Goal: Task Accomplishment & Management: Manage account settings

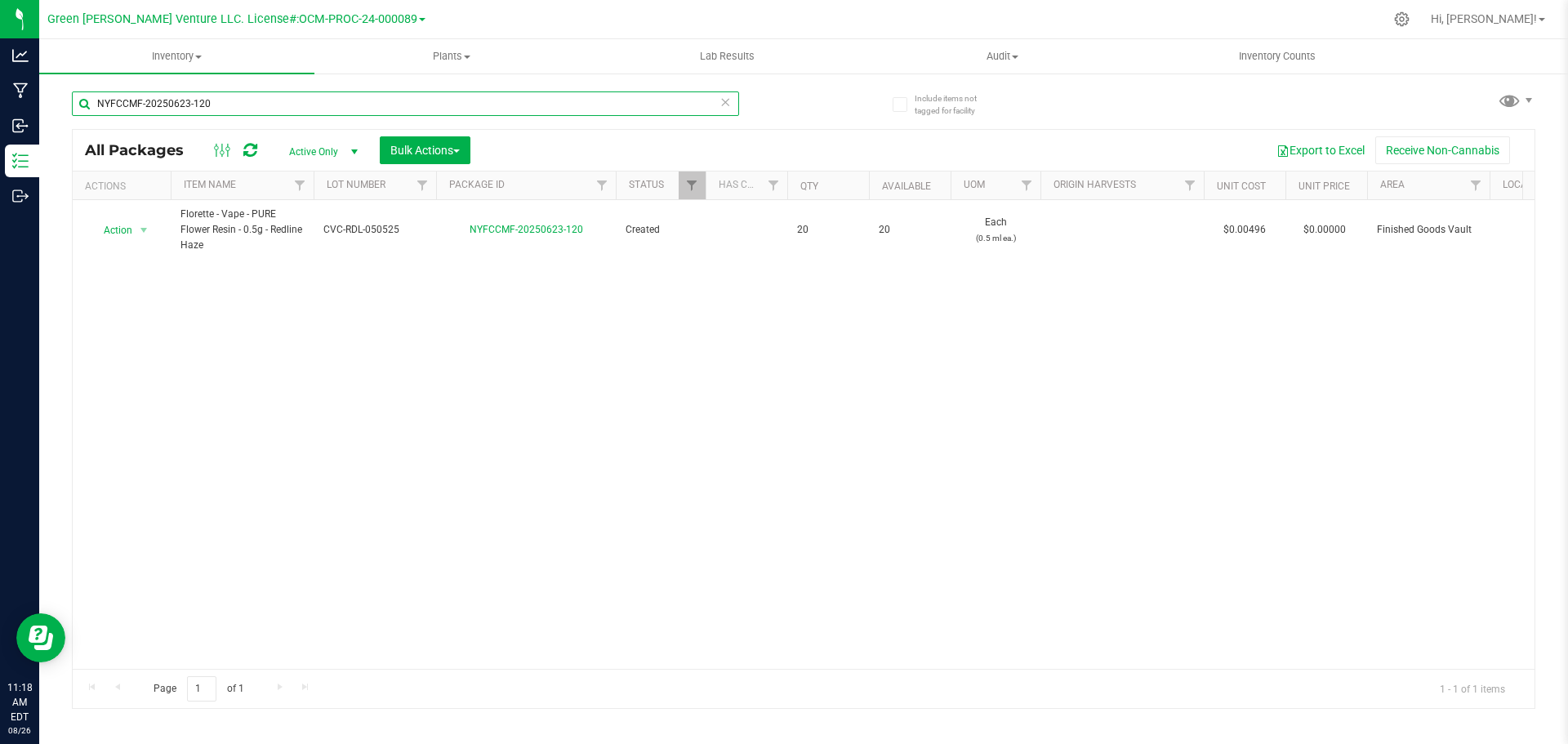
click at [168, 98] on input "NYFCCMF-20250623-120" at bounding box center [405, 103] width 667 height 24
click at [169, 99] on input "NYFCCMF-20250623-120" at bounding box center [405, 103] width 667 height 24
type input "C"
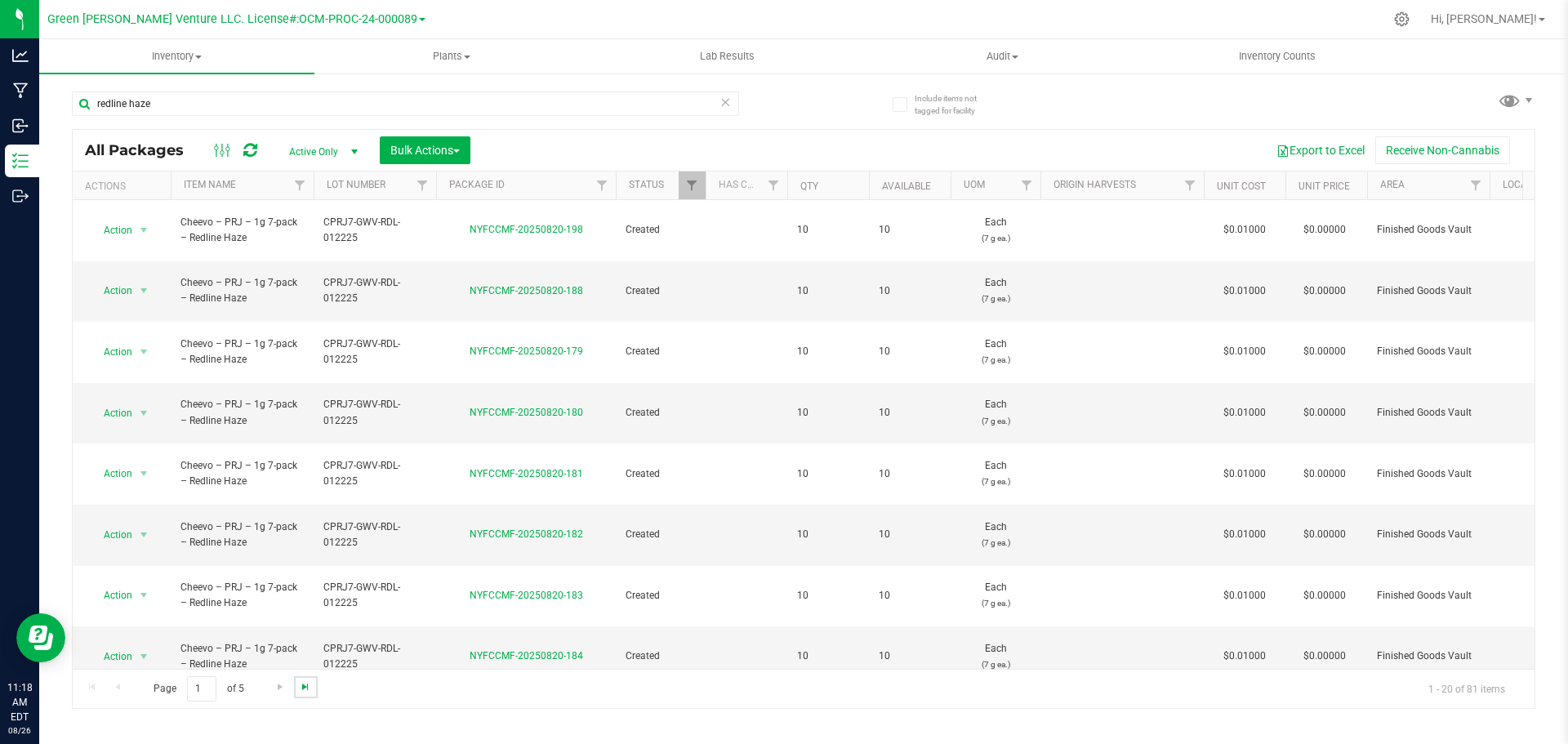
click at [308, 685] on span "Go to the last page" at bounding box center [306, 687] width 13 height 13
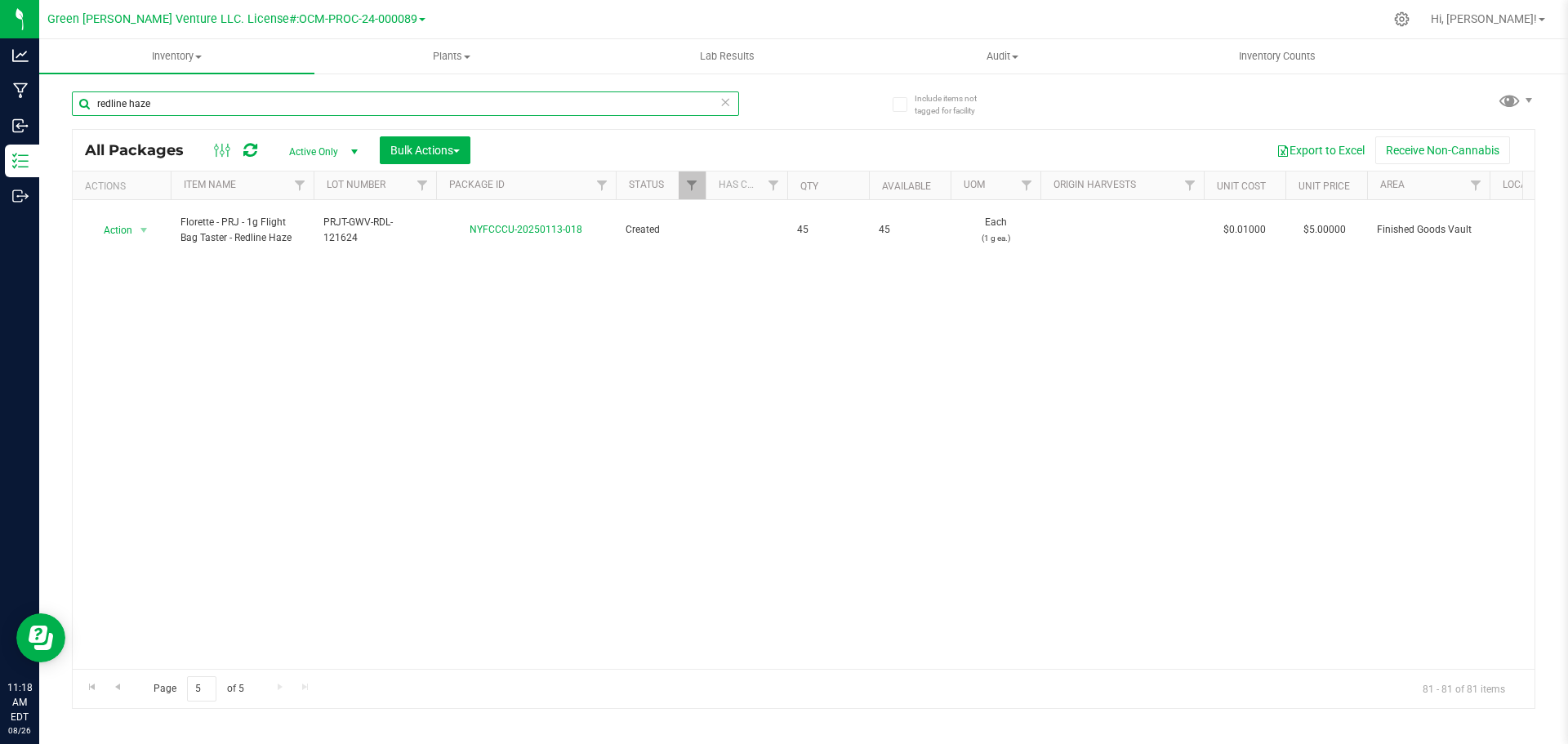
click at [149, 111] on input "redline haze" at bounding box center [405, 103] width 667 height 24
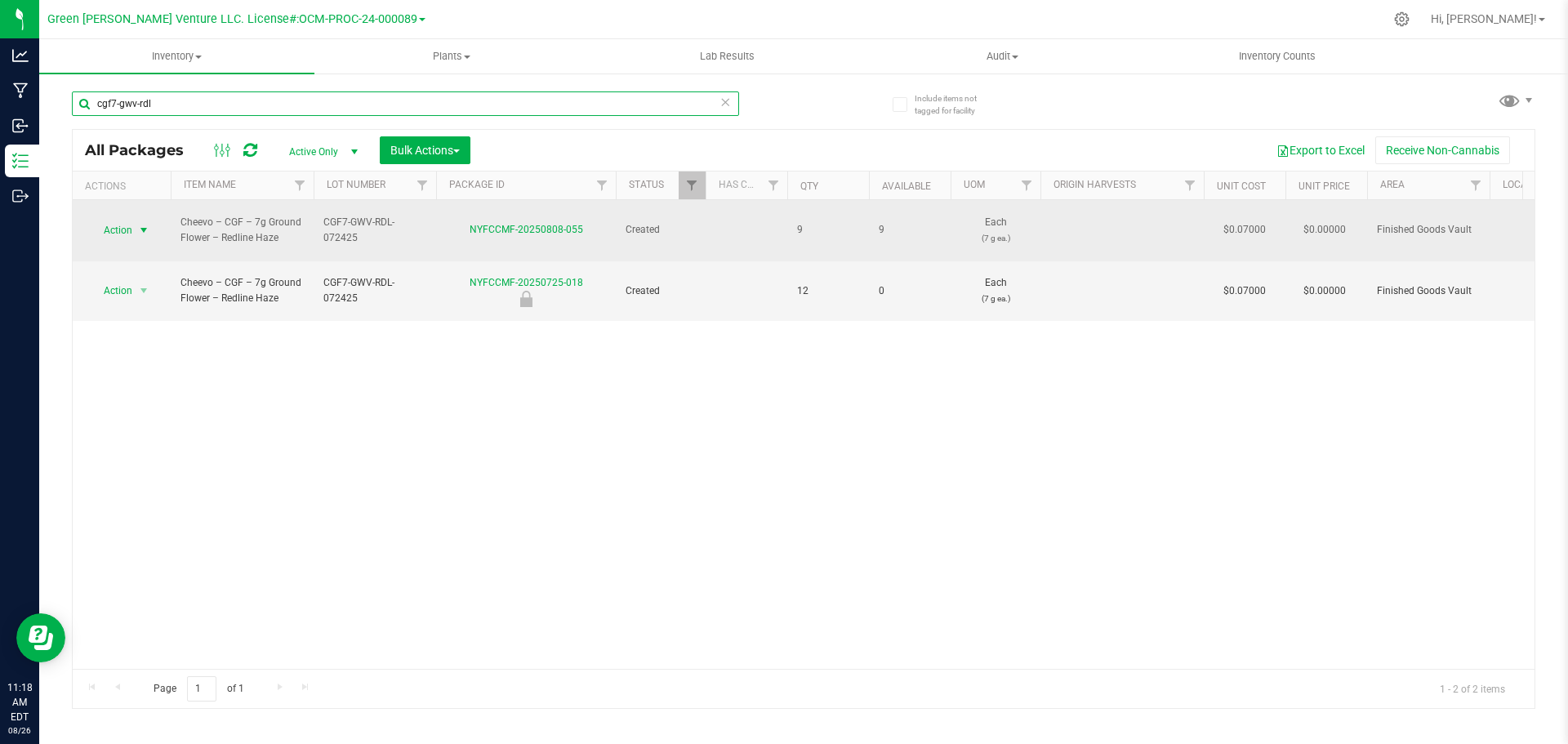
type input "cgf7-gwv-rdl"
click at [138, 223] on span "select" at bounding box center [144, 230] width 13 height 13
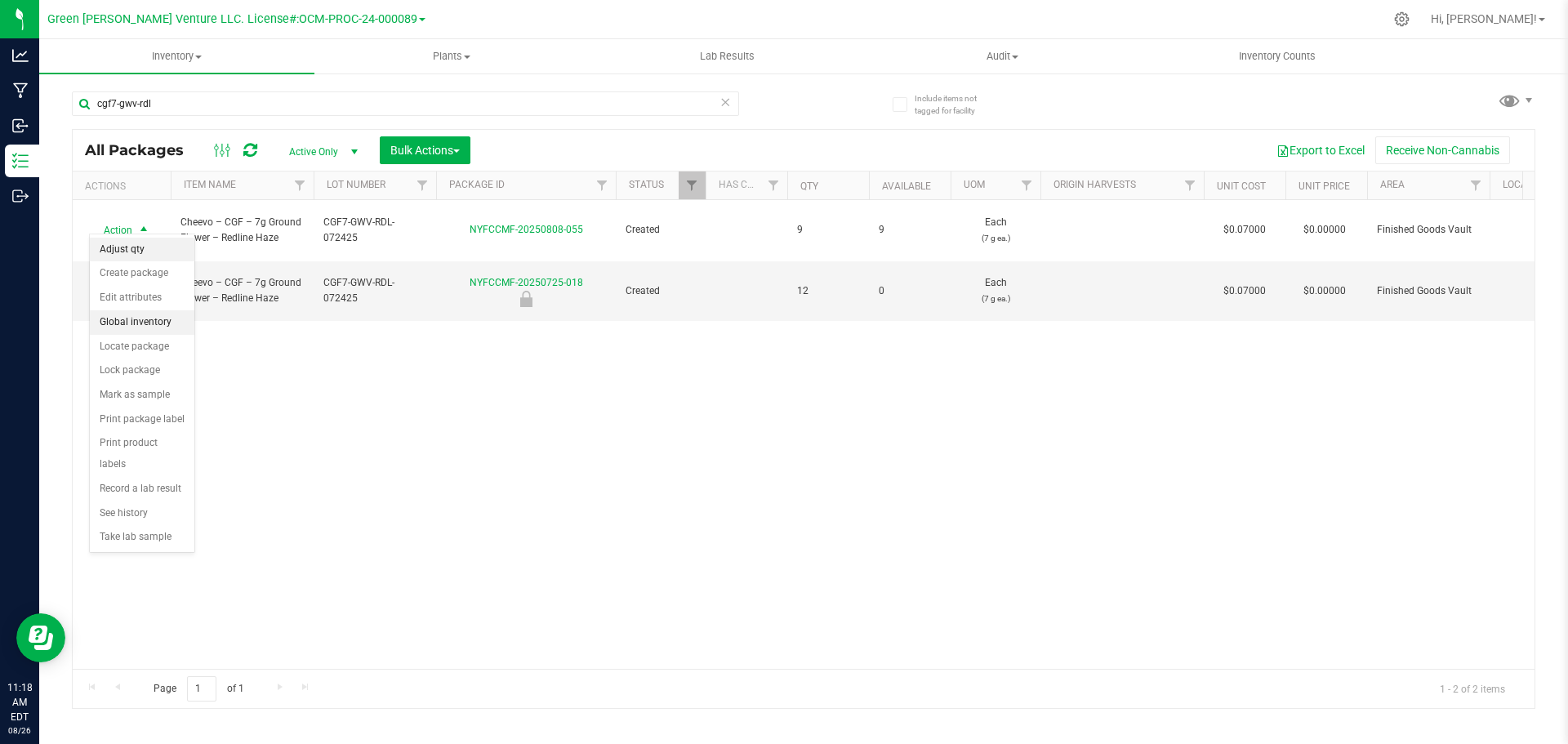
click at [144, 251] on li "Adjust qty" at bounding box center [141, 249] width 105 height 24
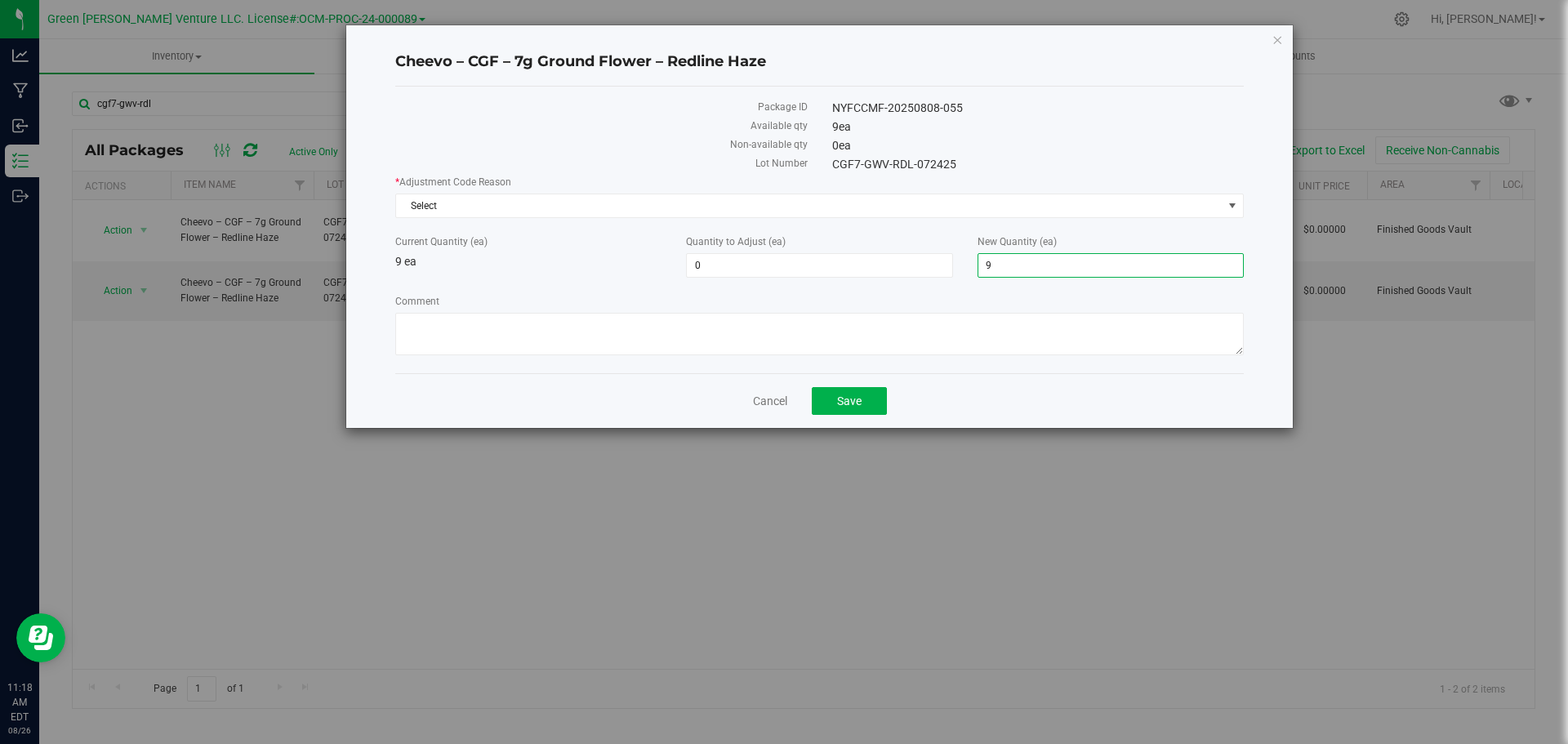
click at [1003, 265] on span "9 9" at bounding box center [1111, 264] width 266 height 24
type input "8"
type input "-1"
type input "8"
click at [506, 331] on textarea "Comment" at bounding box center [820, 334] width 849 height 43
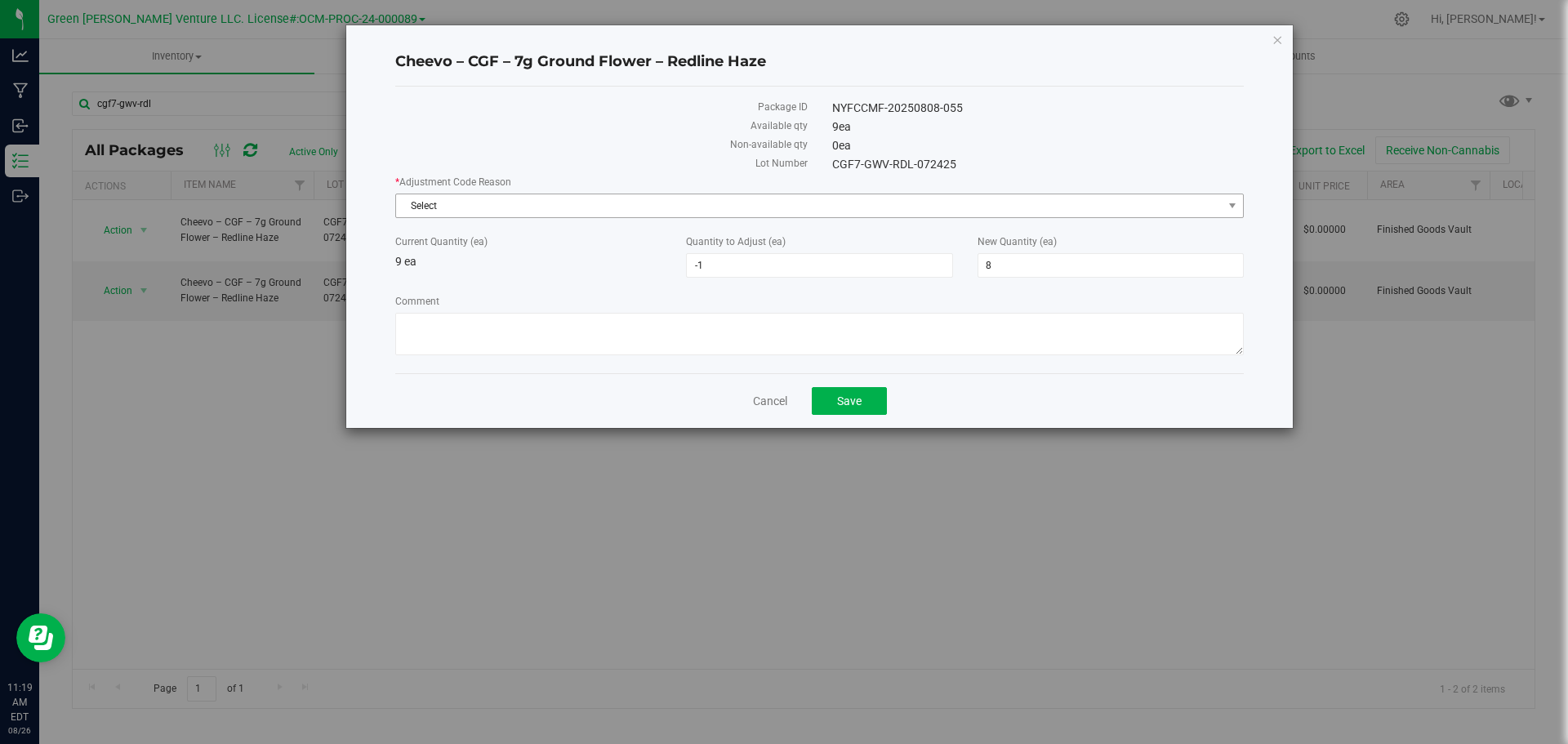
click at [526, 193] on div "* Adjustment Code Reason Select Select API Adjustment Error API Conversion Erro…" at bounding box center [820, 197] width 849 height 44
click at [528, 203] on span "Select" at bounding box center [809, 205] width 826 height 23
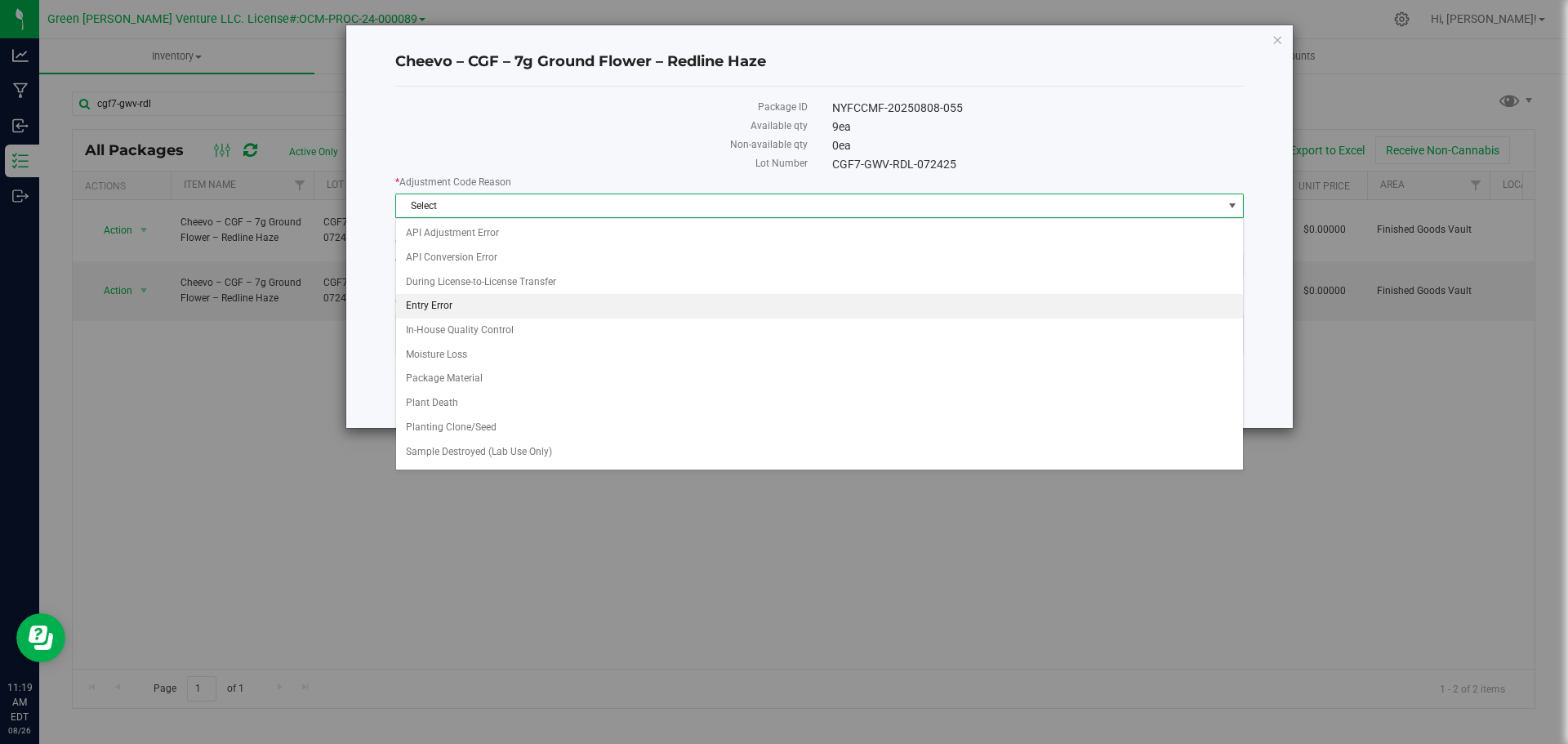
click at [486, 306] on li "Entry Error" at bounding box center [820, 305] width 847 height 24
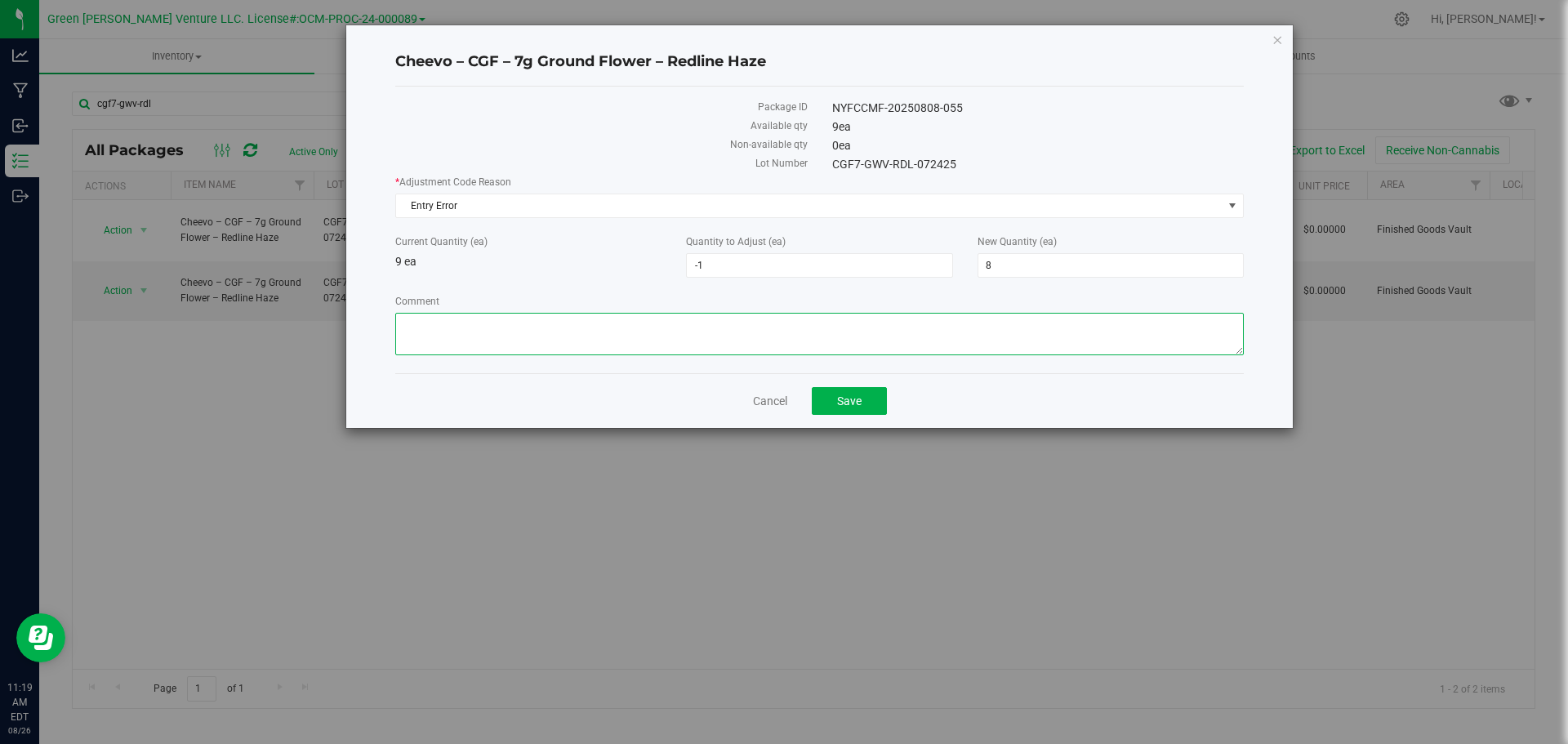
click at [481, 326] on textarea "Comment" at bounding box center [820, 334] width 849 height 43
type textarea "Entry Error. Adjusted"
click at [877, 400] on button "Save" at bounding box center [850, 401] width 75 height 28
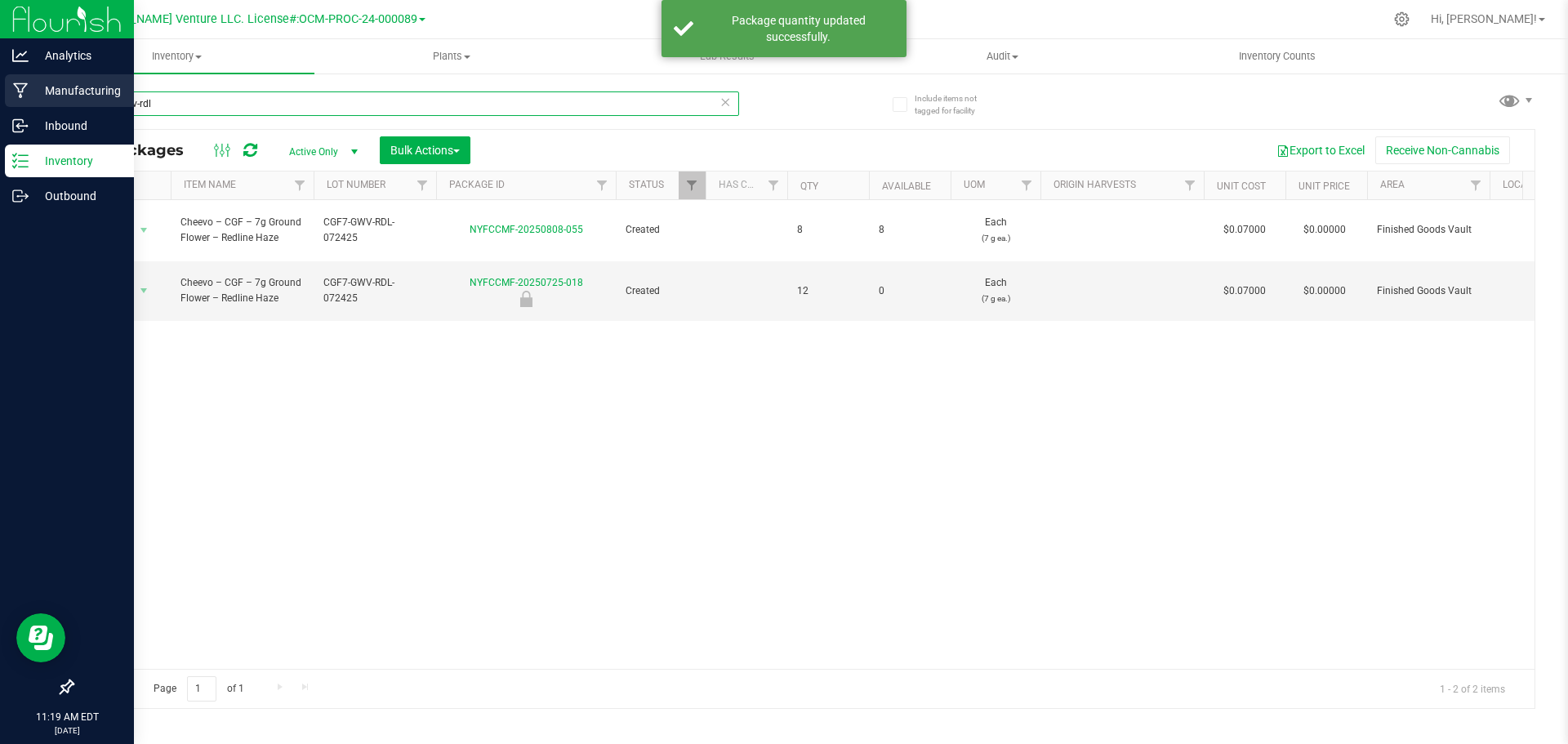
drag, startPoint x: 170, startPoint y: 97, endPoint x: 23, endPoint y: 105, distance: 147.2
click at [32, 110] on div "Analytics Manufacturing Inbound Inventory Outbound 11:19 AM EDT [DATE] 08/26 Gr…" at bounding box center [784, 372] width 1568 height 744
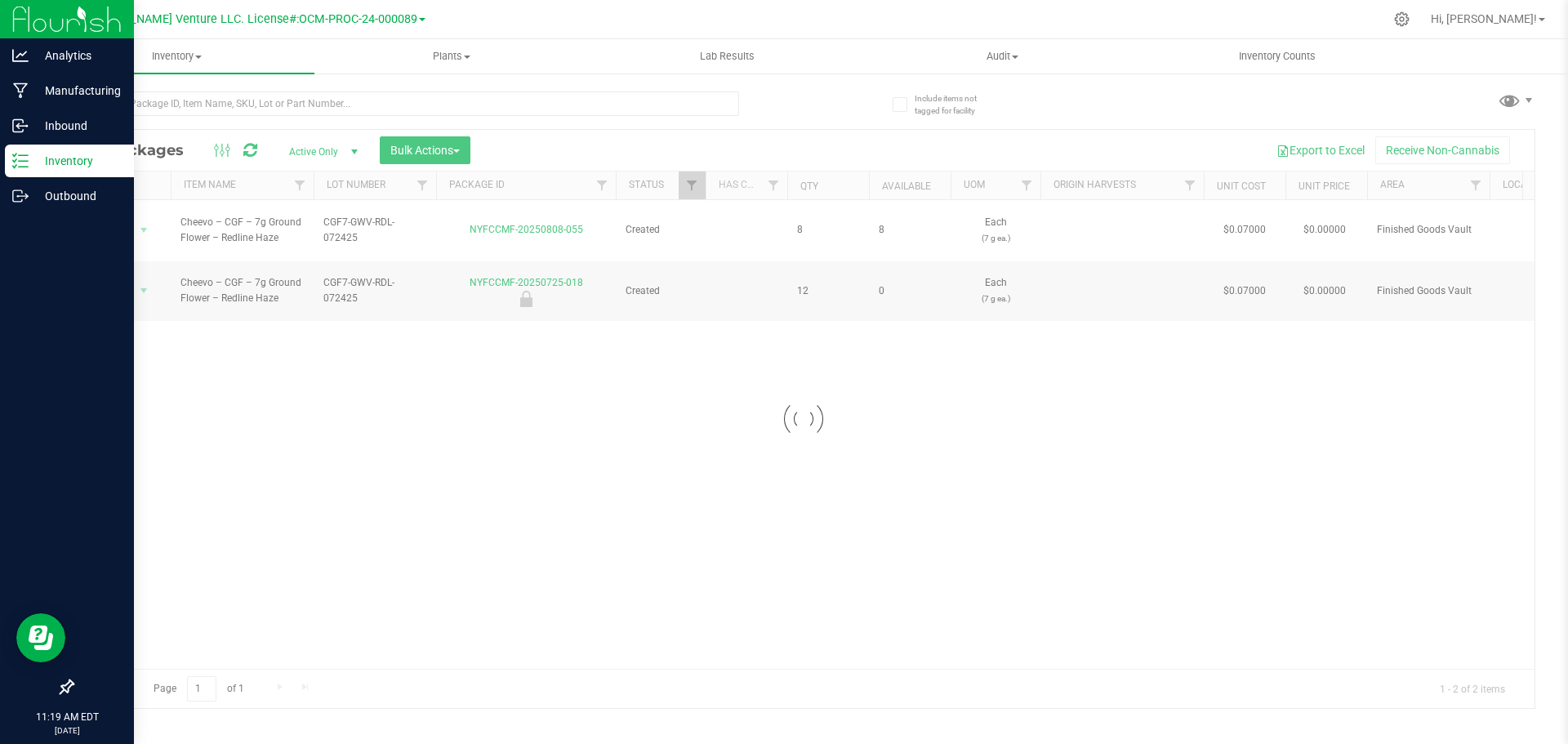
click at [80, 166] on p "Inventory" at bounding box center [77, 161] width 98 height 19
